Goal: Task Accomplishment & Management: Manage account settings

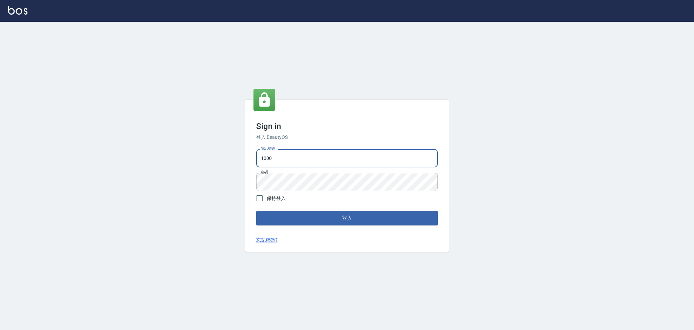
click at [288, 149] on input "1000" at bounding box center [347, 158] width 182 height 18
drag, startPoint x: 288, startPoint y: 149, endPoint x: 153, endPoint y: 158, distance: 135.2
click at [153, 158] on div "Sign in 登入 BeautyOS 電話號碼 1000 電話號碼 密碼 密碼 保持登入 登入 忘記密碼?" at bounding box center [347, 176] width 694 height 308
type input "0980874019"
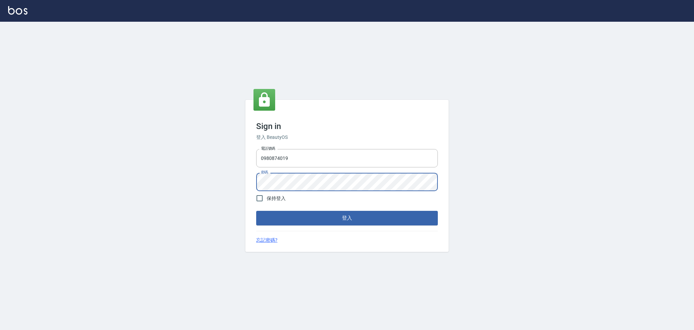
click at [256, 211] on button "登入" at bounding box center [347, 218] width 182 height 14
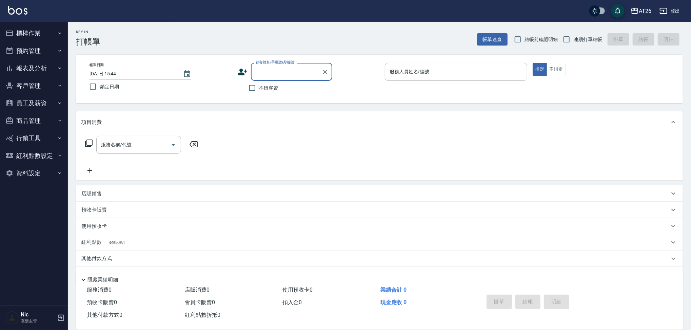
click at [40, 102] on button "員工及薪資" at bounding box center [34, 103] width 62 height 18
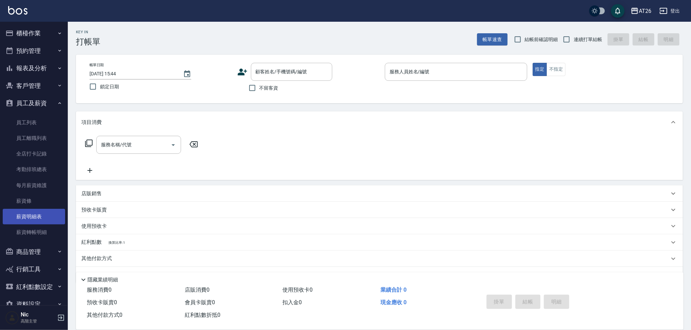
click at [37, 209] on link "薪資明細表" at bounding box center [34, 217] width 62 height 16
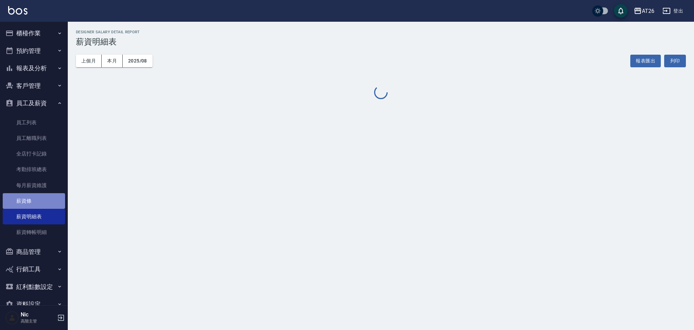
click at [41, 200] on link "薪資條" at bounding box center [34, 201] width 62 height 16
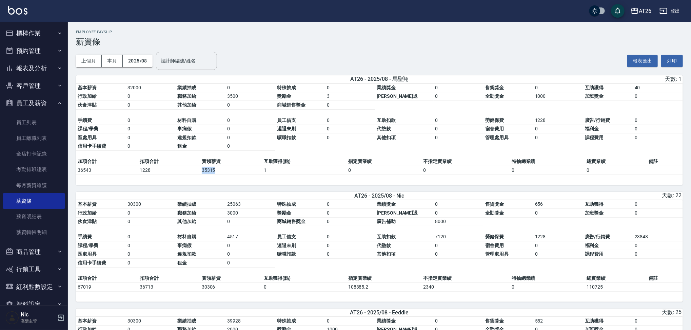
drag, startPoint x: 195, startPoint y: 170, endPoint x: 218, endPoint y: 172, distance: 22.5
click at [218, 172] on tr "36543 1228 35315 1 0 0 0 0" at bounding box center [379, 170] width 607 height 9
copy tr "35315"
drag, startPoint x: 197, startPoint y: 289, endPoint x: 235, endPoint y: 289, distance: 38.7
click at [235, 289] on tr "67019 36713 30306 0 108385.2 2340 0 110725" at bounding box center [379, 286] width 607 height 9
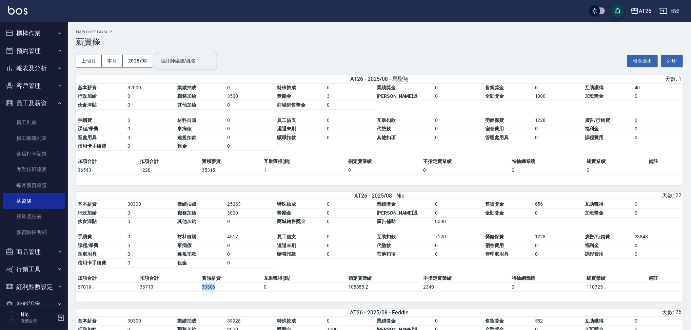
copy tr "30306"
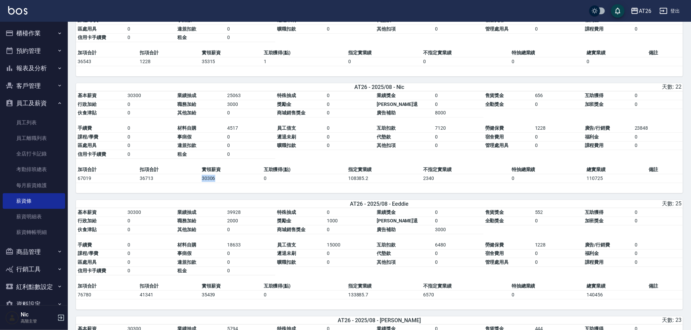
scroll to position [164, 0]
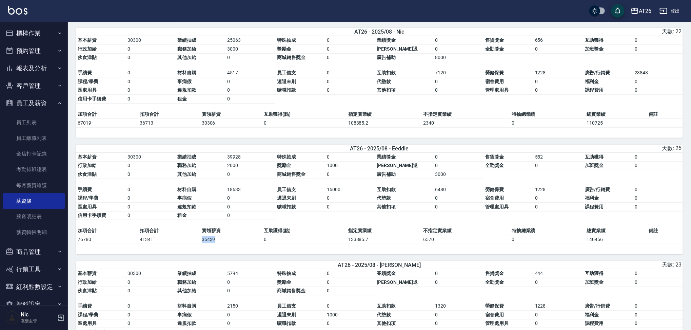
drag, startPoint x: 194, startPoint y: 244, endPoint x: 217, endPoint y: 241, distance: 23.6
click at [217, 241] on tr "76780 41341 35439 0 133885.7 6570 0 140456" at bounding box center [379, 239] width 607 height 9
copy tr "35439"
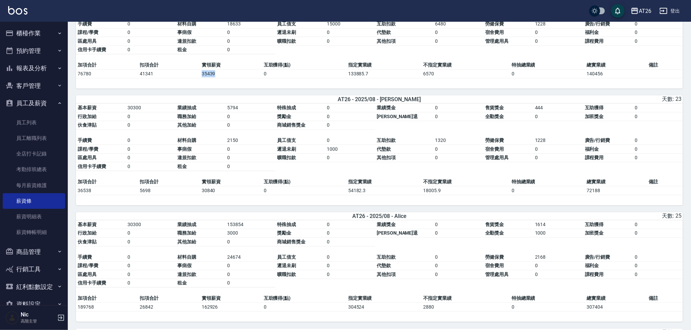
scroll to position [334, 0]
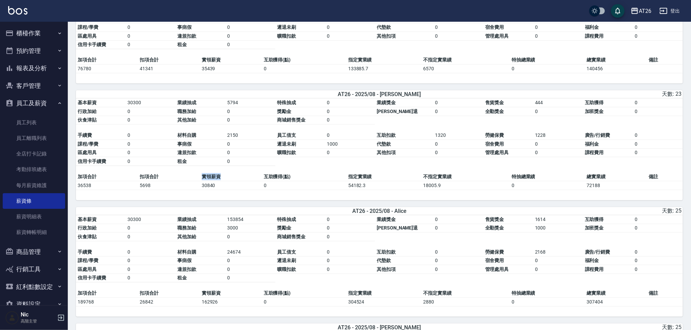
drag, startPoint x: 190, startPoint y: 181, endPoint x: 251, endPoint y: 181, distance: 60.7
click at [251, 181] on tr "加項合計 扣項合計 實領薪資 互助獲得(點) 指定實業績 不指定實業績 特抽總業績 總實業績 備註" at bounding box center [379, 176] width 607 height 9
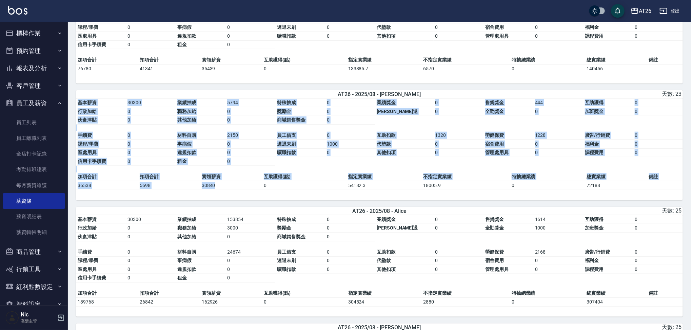
drag, startPoint x: 192, startPoint y: 193, endPoint x: 237, endPoint y: 188, distance: 44.7
click at [237, 188] on div "基本薪資 30300 業績抽成 5794 特殊抽成 0 業績獎金 0 售貨獎金 444 互助獲得 0 行政加給 0 職務加給 0 獎勵金 0 勞健保勞退 0 …" at bounding box center [379, 149] width 607 height 102
click at [237, 188] on td "30840" at bounding box center [231, 185] width 62 height 9
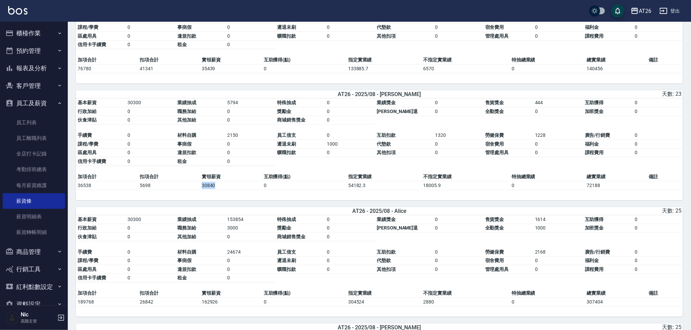
drag, startPoint x: 195, startPoint y: 186, endPoint x: 229, endPoint y: 189, distance: 34.0
click at [229, 189] on tr "36538 5698 30840 0 54182.3 18005.9 0 72188" at bounding box center [379, 185] width 607 height 9
copy tr "30840"
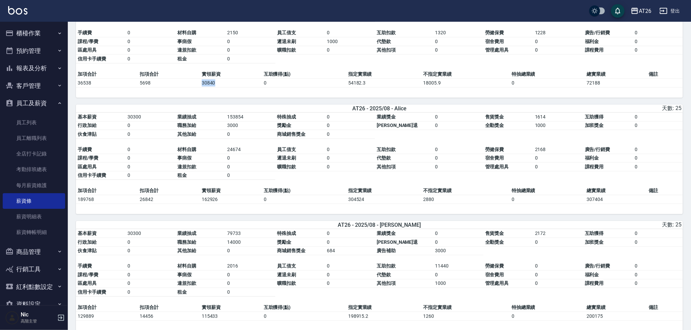
scroll to position [437, 0]
drag, startPoint x: 192, startPoint y: 199, endPoint x: 239, endPoint y: 202, distance: 46.9
click at [239, 202] on tr "189768 26842 162926 0 304524 2880 0 307404" at bounding box center [379, 198] width 607 height 9
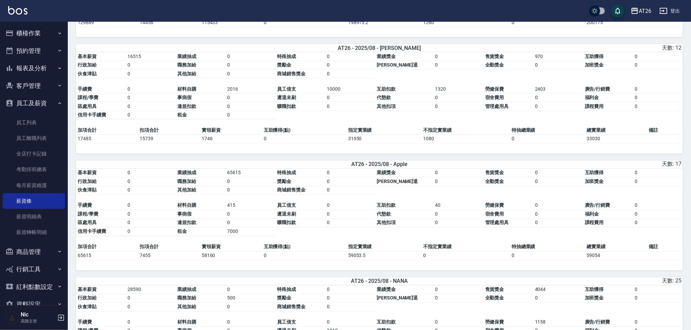
scroll to position [730, 0]
drag, startPoint x: 201, startPoint y: 144, endPoint x: 244, endPoint y: 144, distance: 43.1
click at [244, 143] on td "1746" at bounding box center [231, 138] width 62 height 9
copy td "1746"
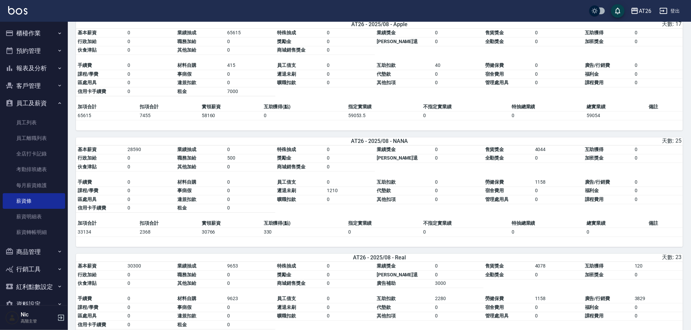
scroll to position [870, 0]
drag, startPoint x: 190, startPoint y: 240, endPoint x: 292, endPoint y: 224, distance: 103.0
click at [292, 224] on div "基本薪資 28590 業績抽成 0 特殊抽成 0 業績獎金 0 售貨獎金 4044 互助獲得 0 行政加給 0 職務加給 500 獎勵金 0 勞健保勞退 0 …" at bounding box center [379, 196] width 607 height 102
click at [292, 219] on table "基本薪資 28590 業績抽成 0 特殊抽成 0 業績獎金 0 售貨獎金 4044 互助獲得 0 行政加給 0 職務加給 500 獎勵金 0 勞健保勞退 0 …" at bounding box center [379, 182] width 607 height 74
drag, startPoint x: 198, startPoint y: 239, endPoint x: 232, endPoint y: 242, distance: 33.7
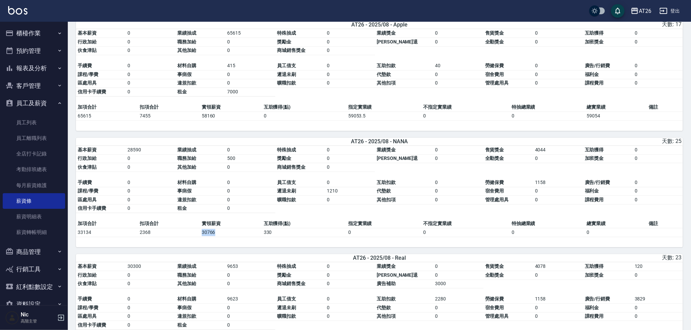
click at [232, 237] on tr "33134 2368 30766 330 0 0 0 0" at bounding box center [379, 232] width 607 height 9
copy tr "30766"
click at [257, 247] on div "基本薪資 28590 業績抽成 0 特殊抽成 0 業績獎金 0 售貨獎金 4044 互助獲得 0 行政加給 0 職務加給 500 獎勵金 0 勞健保勞退 0 …" at bounding box center [379, 196] width 607 height 102
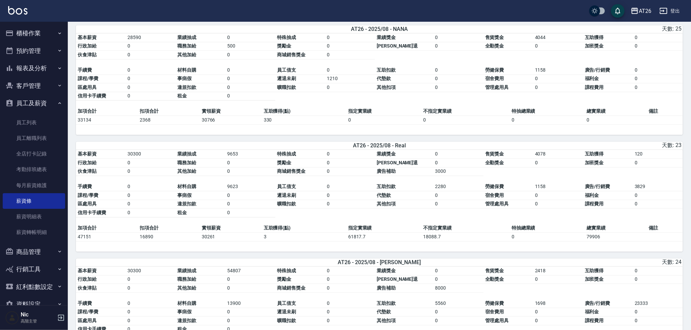
scroll to position [981, 0]
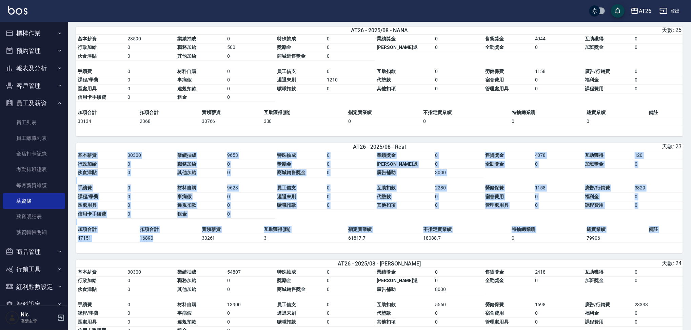
drag, startPoint x: 197, startPoint y: 244, endPoint x: 239, endPoint y: 251, distance: 42.0
click at [239, 251] on div "基本薪資 30300 業績抽成 9653 特殊抽成 0 業績獎金 0 售貨獎金 4078 互助獲得 120 行政加給 0 職務加給 0 獎勵金 0 勞健保勞退…" at bounding box center [379, 202] width 607 height 102
click at [195, 253] on div "基本薪資 30300 業績抽成 9653 特殊抽成 0 業績獎金 0 售貨獎金 4078 互助獲得 120 行政加給 0 職務加給 0 獎勵金 0 勞健保勞退…" at bounding box center [379, 202] width 607 height 102
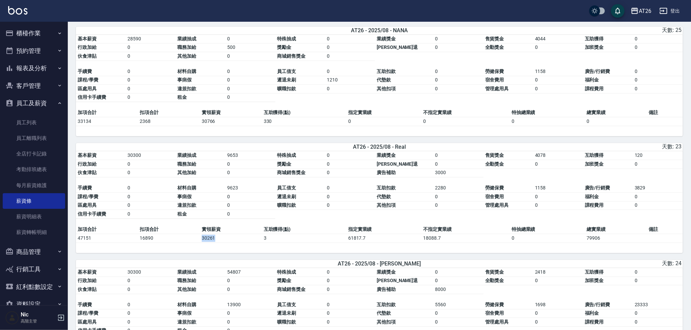
drag, startPoint x: 200, startPoint y: 241, endPoint x: 227, endPoint y: 247, distance: 27.7
click at [227, 242] on td "30261" at bounding box center [231, 237] width 62 height 9
copy td "30261"
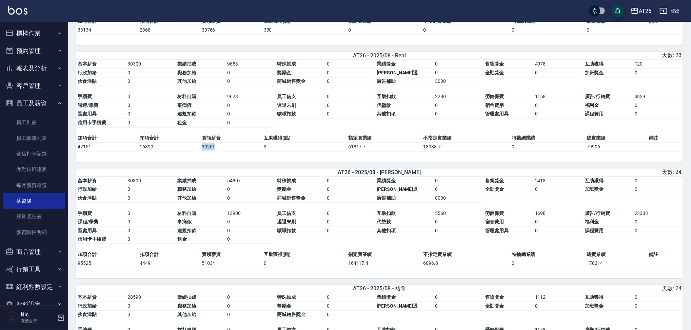
scroll to position [1073, 0]
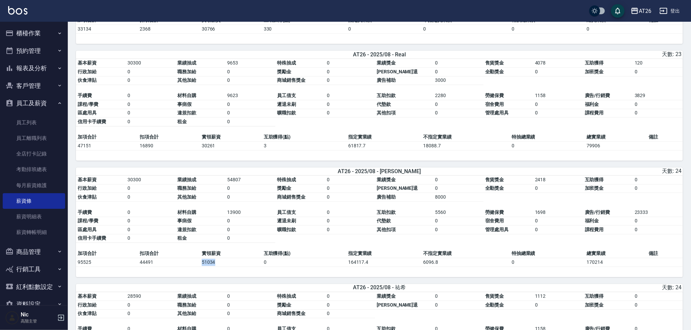
drag, startPoint x: 202, startPoint y: 272, endPoint x: 222, endPoint y: 272, distance: 19.3
click at [222, 267] on td "51034" at bounding box center [231, 262] width 62 height 9
copy td "51034"
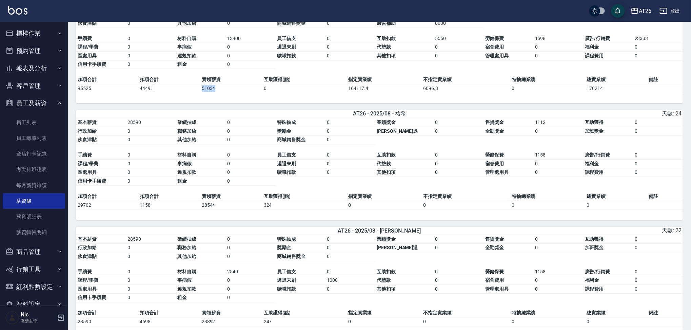
scroll to position [1248, 0]
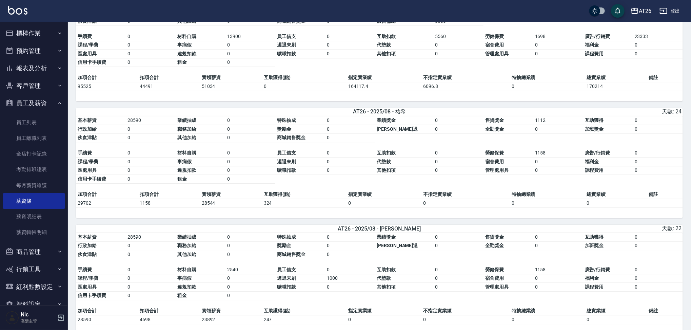
click at [199, 207] on td "1158" at bounding box center [169, 202] width 62 height 9
click at [204, 207] on td "28544" at bounding box center [231, 202] width 62 height 9
drag, startPoint x: 197, startPoint y: 212, endPoint x: 244, endPoint y: 210, distance: 47.2
click at [244, 207] on tr "29702 1158 28544 324 0 0 0 0" at bounding box center [379, 202] width 607 height 9
copy tr "28544"
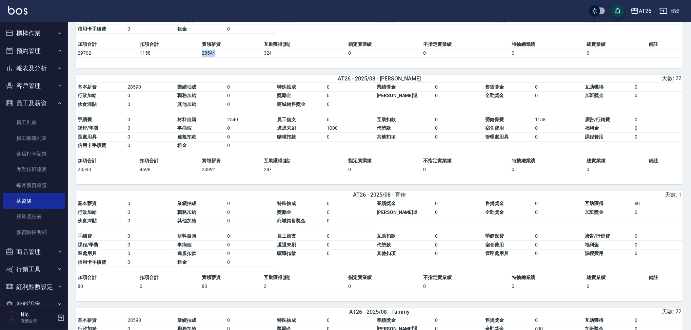
scroll to position [1398, 0]
drag, startPoint x: 177, startPoint y: 173, endPoint x: 235, endPoint y: 176, distance: 57.4
click at [235, 174] on tbody "加項合計 扣項合計 實領薪資 互助獲得(點) 指定實業績 不指定實業績 特抽總業績 總實業績 備註 28590 4698 23892 247 0 0 0 0" at bounding box center [379, 165] width 607 height 18
click at [223, 174] on td "23892" at bounding box center [231, 169] width 62 height 9
click at [185, 184] on div "基本薪資 28590 業績抽成 0 特殊抽成 0 業績獎金 0 售貨獎金 0 互助獲得 0 行政加給 0 職務加給 0 獎勵金 0 勞健保勞退 0 全勤獎金 …" at bounding box center [379, 134] width 607 height 102
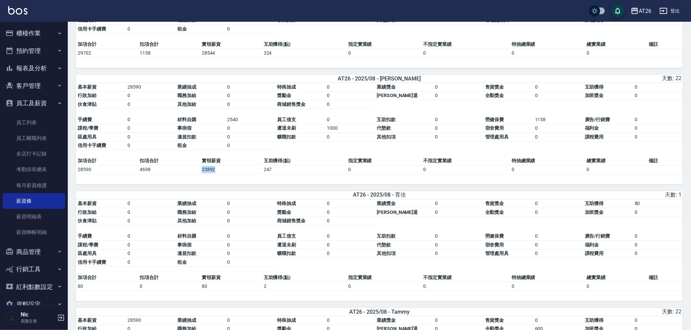
drag, startPoint x: 199, startPoint y: 179, endPoint x: 228, endPoint y: 179, distance: 28.8
click at [228, 174] on tr "28590 4698 23892 247 0 0 0 0" at bounding box center [379, 169] width 607 height 9
copy tr "23892"
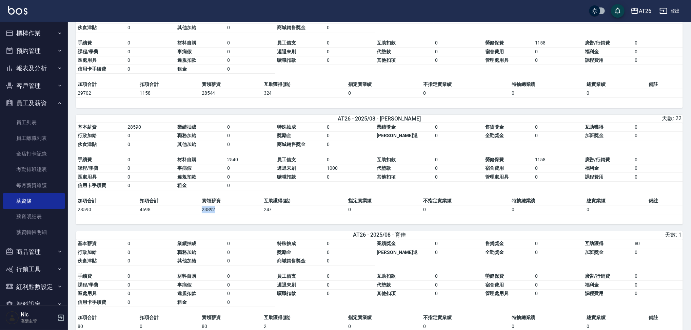
scroll to position [1512, 0]
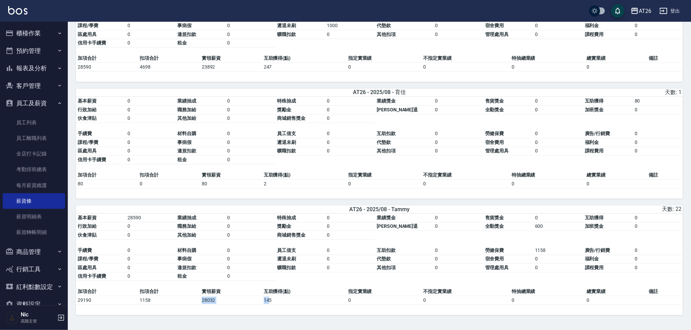
drag, startPoint x: 196, startPoint y: 298, endPoint x: 269, endPoint y: 303, distance: 73.1
click at [269, 303] on tr "29190 1158 28032 145 0 0 0 0" at bounding box center [379, 300] width 607 height 9
click at [192, 294] on td "扣項合計" at bounding box center [169, 291] width 62 height 9
drag, startPoint x: 200, startPoint y: 302, endPoint x: 228, endPoint y: 300, distance: 27.9
click at [228, 300] on td "28032" at bounding box center [231, 300] width 62 height 9
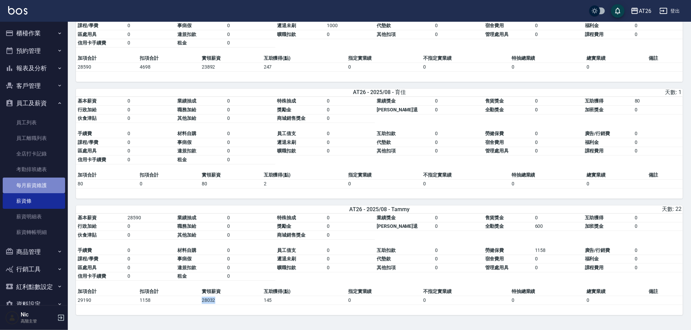
click at [39, 182] on link "每月薪資維護" at bounding box center [34, 185] width 62 height 16
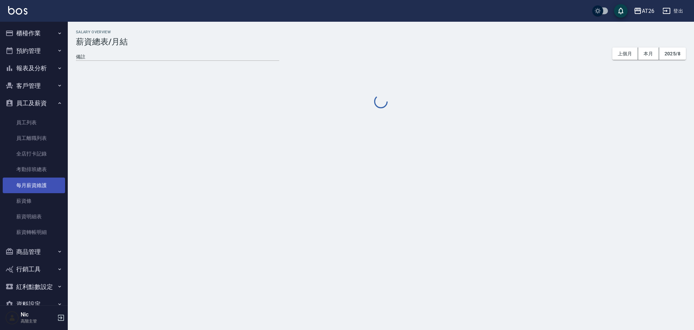
click at [39, 182] on link "每月薪資維護" at bounding box center [34, 185] width 62 height 16
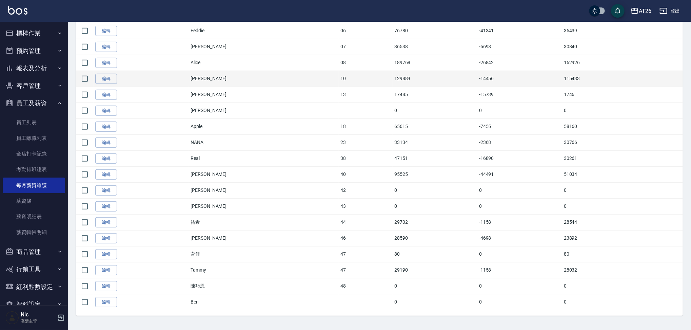
scroll to position [189, 0]
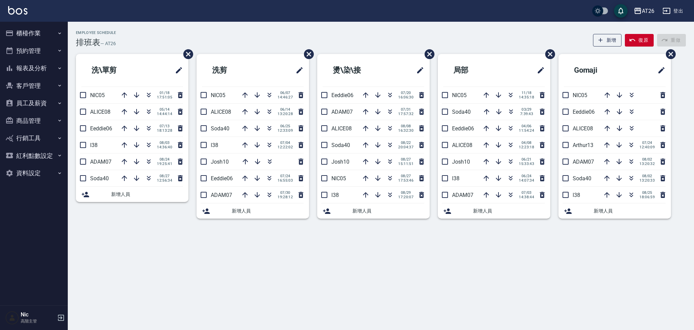
click at [33, 103] on button "員工及薪資" at bounding box center [34, 103] width 62 height 18
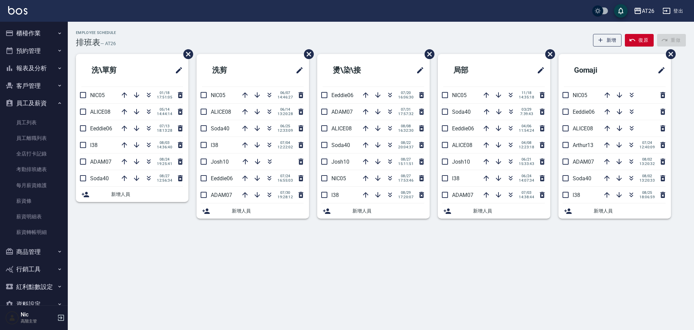
click at [33, 103] on button "員工及薪資" at bounding box center [34, 103] width 62 height 18
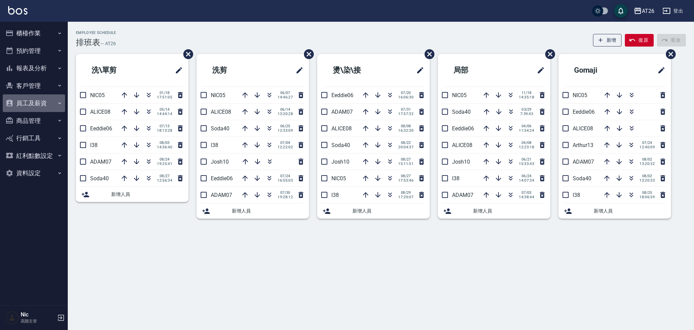
click at [29, 105] on button "員工及薪資" at bounding box center [34, 103] width 62 height 18
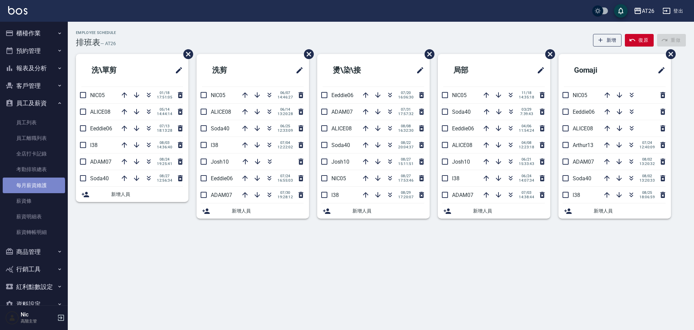
click at [33, 190] on link "每月薪資維護" at bounding box center [34, 185] width 62 height 16
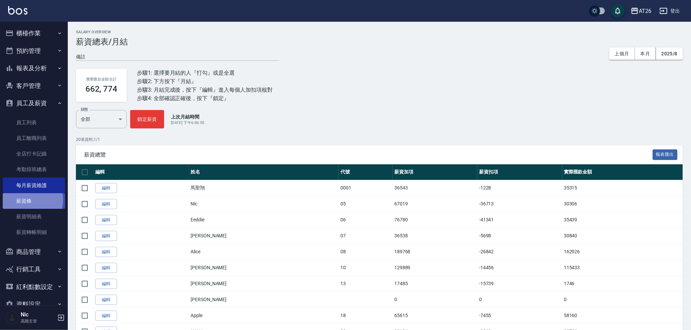
click at [29, 200] on link "薪資條" at bounding box center [34, 201] width 62 height 16
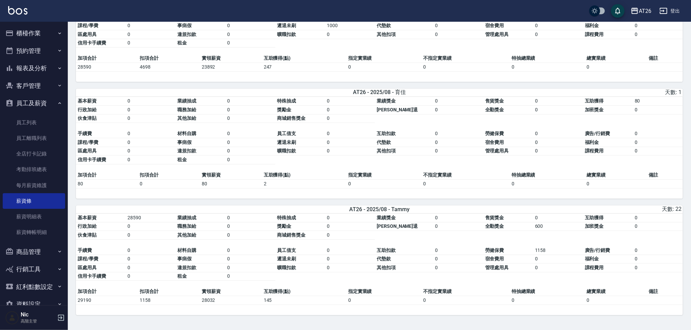
scroll to position [1512, 0]
click at [36, 213] on link "薪資明細表" at bounding box center [34, 217] width 62 height 16
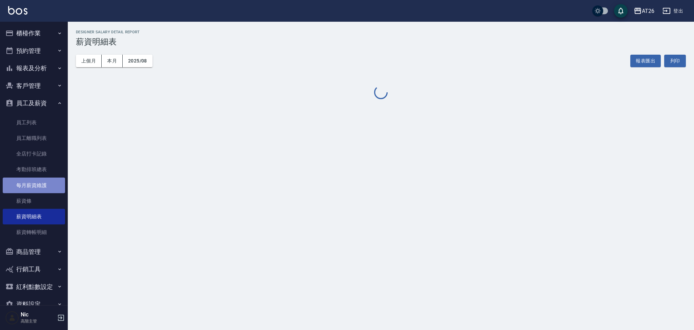
click at [43, 179] on link "每月薪資維護" at bounding box center [34, 185] width 62 height 16
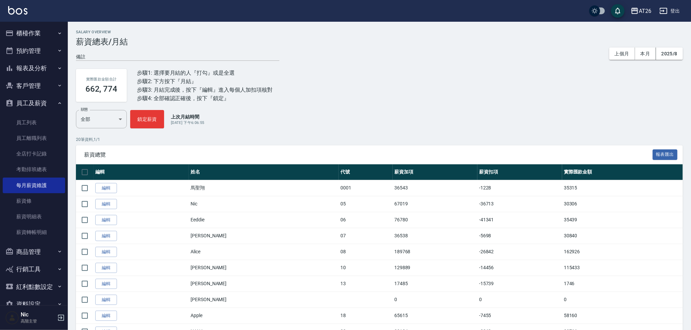
scroll to position [191, 0]
